Goal: Task Accomplishment & Management: Manage account settings

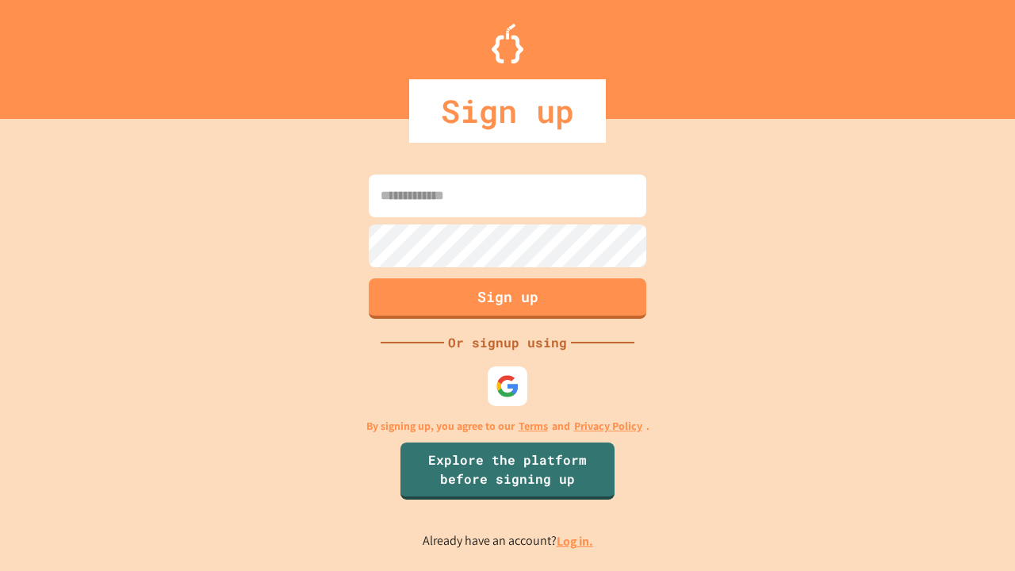
click at [575, 541] on link "Log in." at bounding box center [574, 541] width 36 height 17
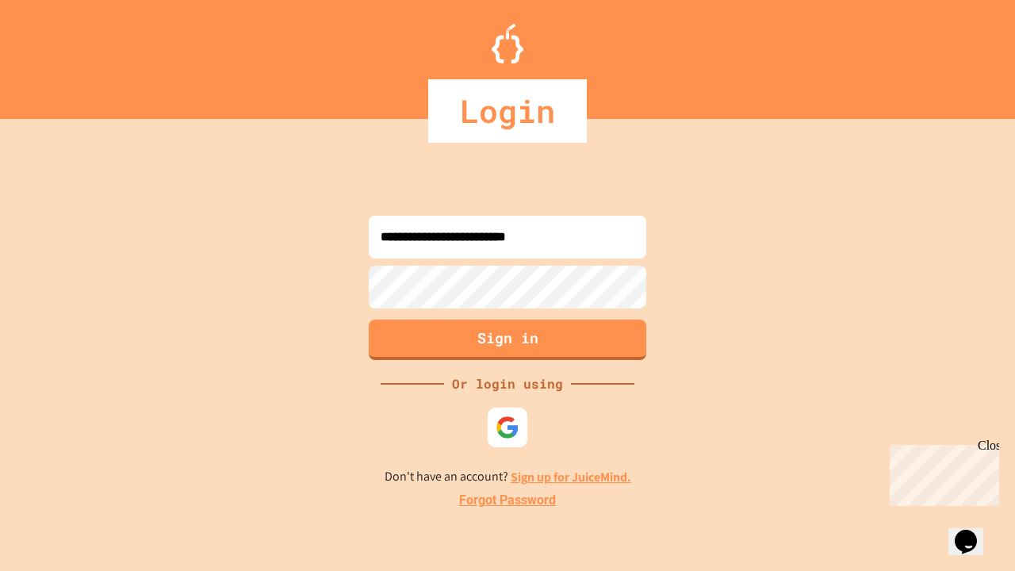
type input "**********"
